Goal: Navigation & Orientation: Find specific page/section

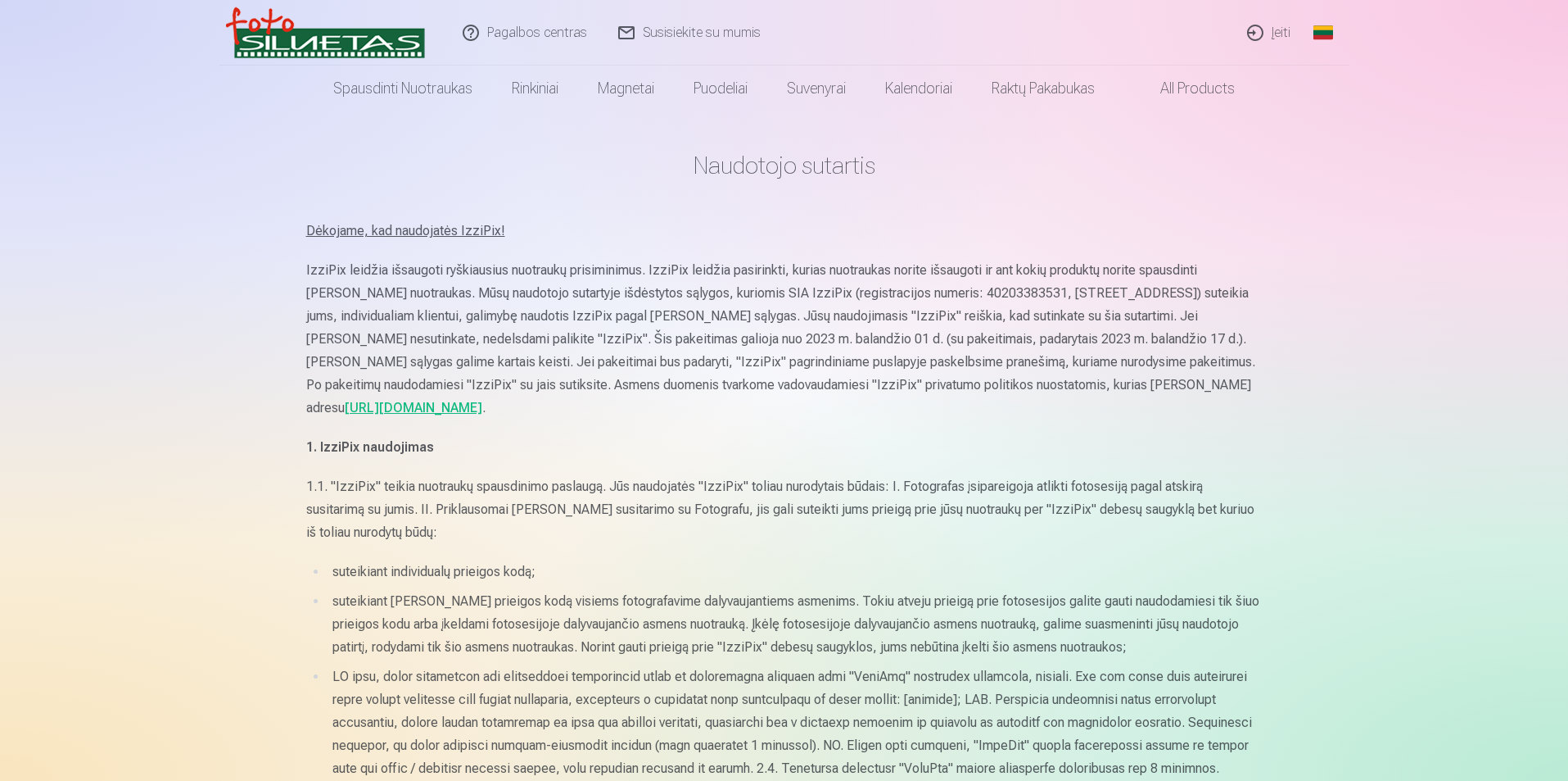
click at [1315, 31] on link "Global" at bounding box center [1323, 33] width 33 height 65
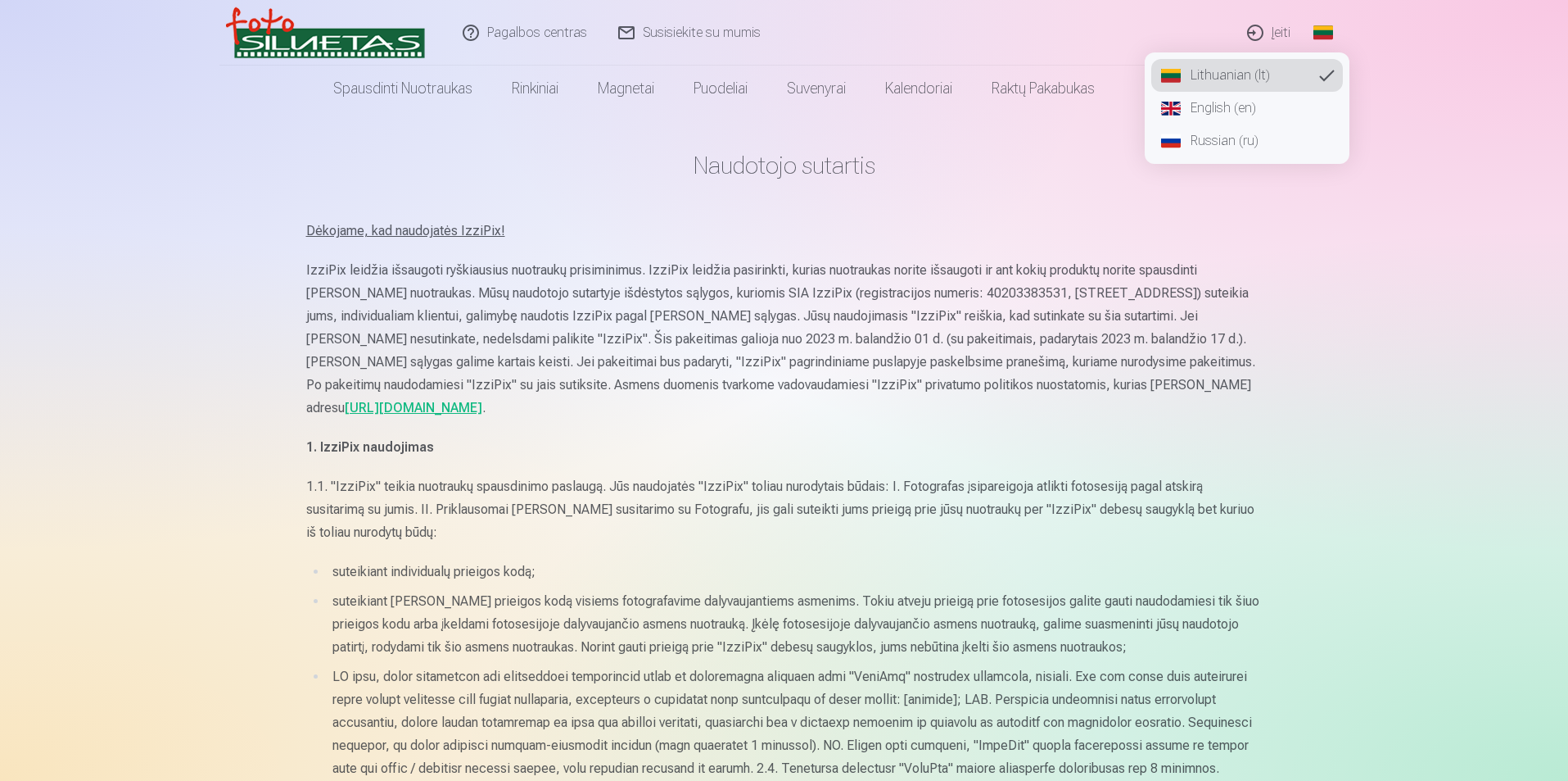
click at [1218, 105] on link "English (en)" at bounding box center [1247, 109] width 192 height 33
